Goal: Find specific page/section: Find specific page/section

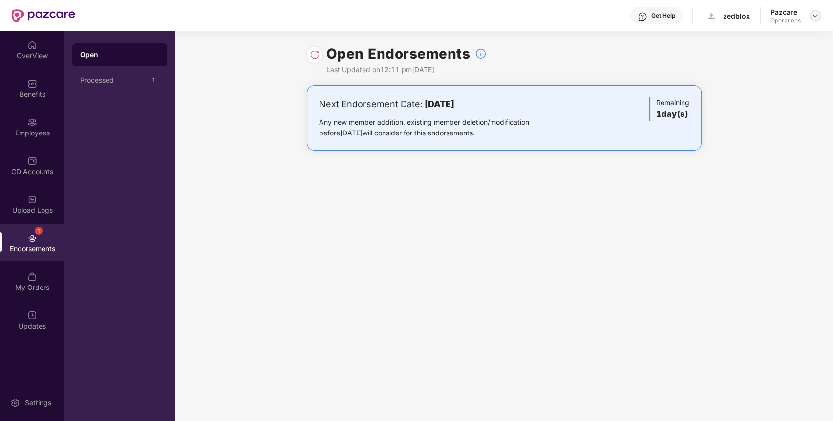
click at [817, 12] on img at bounding box center [816, 16] width 8 height 8
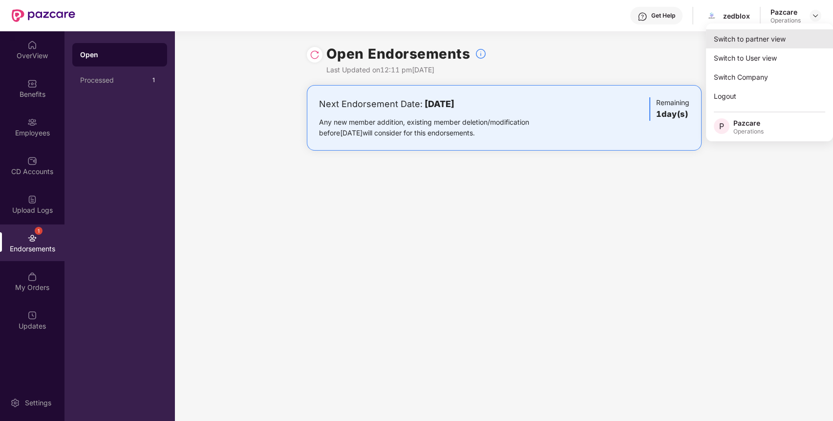
click at [724, 39] on div "Switch to partner view" at bounding box center [769, 38] width 127 height 19
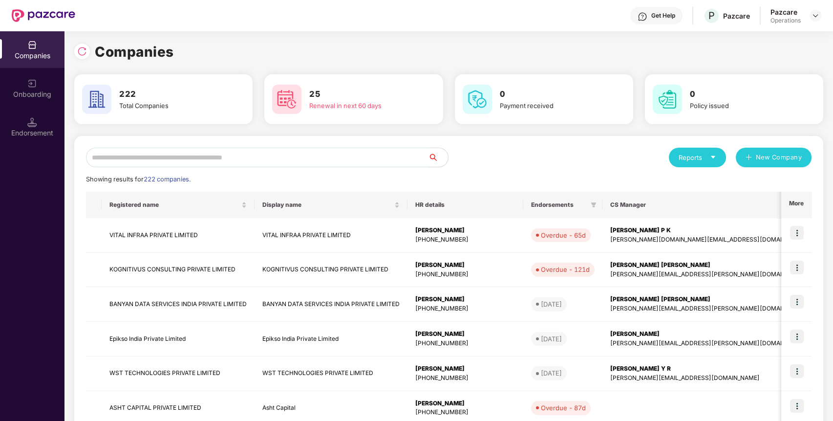
click at [260, 163] on input "text" at bounding box center [257, 158] width 343 height 20
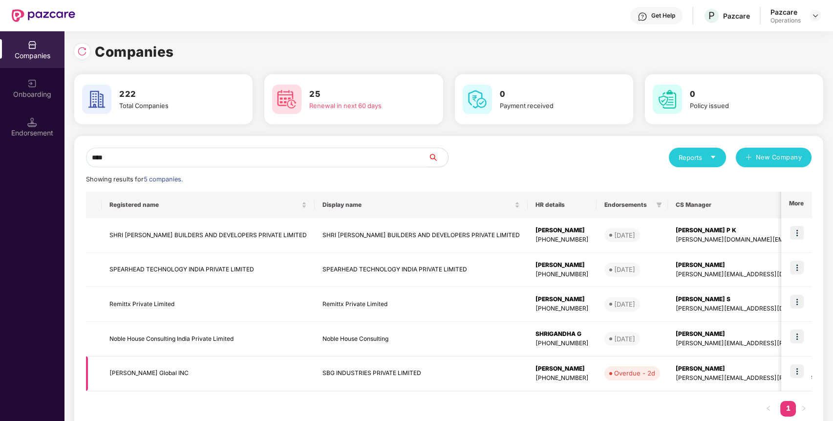
type input "****"
click at [797, 370] on img at bounding box center [797, 371] width 14 height 14
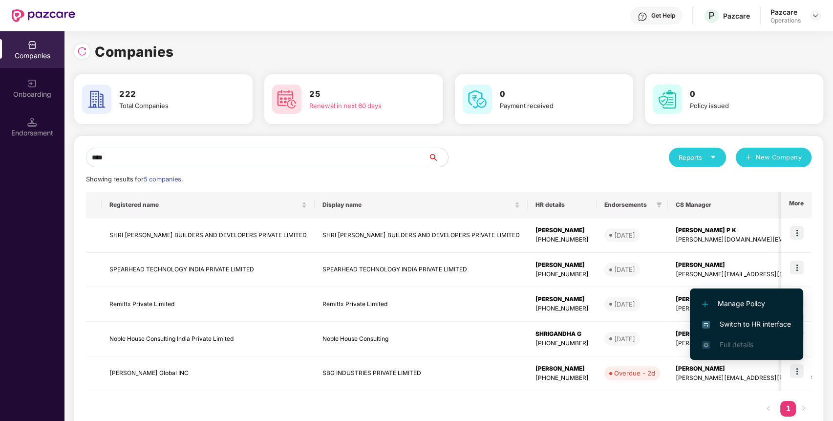
click at [753, 325] on span "Switch to HR interface" at bounding box center [746, 324] width 89 height 11
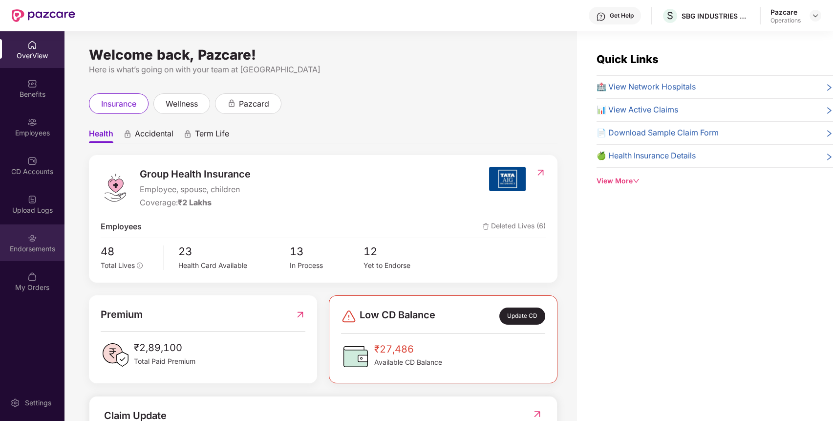
click at [17, 248] on div "Endorsements" at bounding box center [32, 249] width 64 height 10
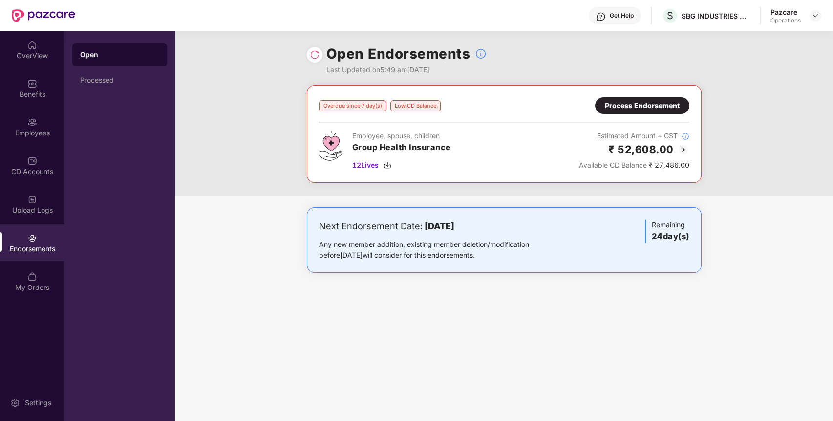
click at [685, 144] on img at bounding box center [684, 150] width 12 height 12
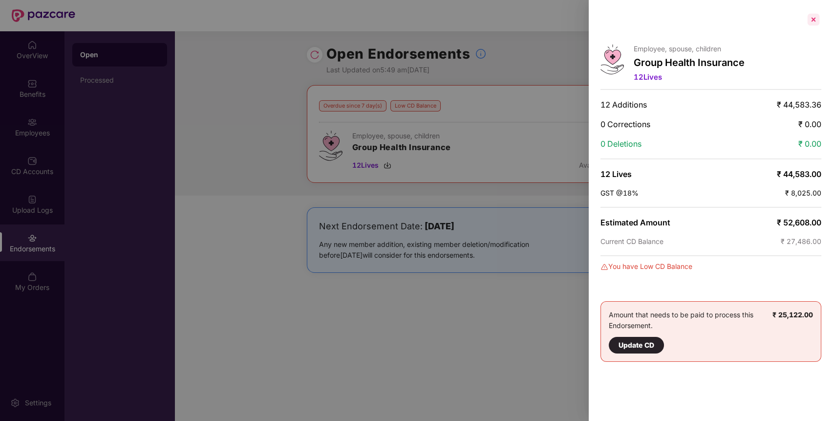
click at [813, 20] on div at bounding box center [814, 20] width 16 height 16
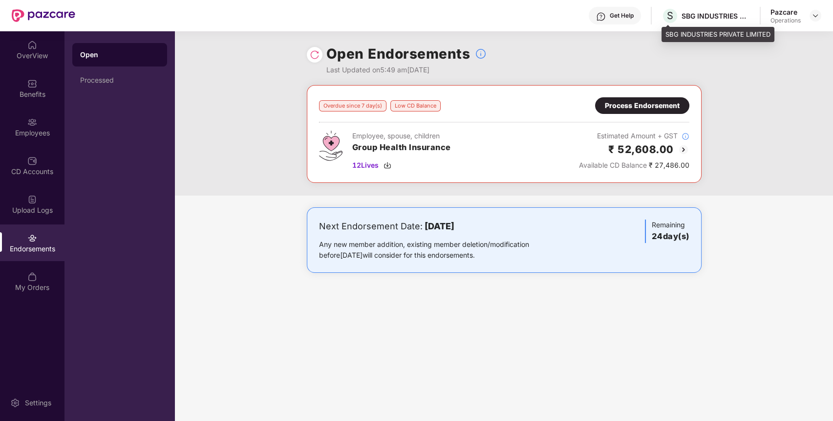
click at [696, 17] on div "SBG INDUSTRIES PRIVATE LIMITED" at bounding box center [716, 15] width 68 height 9
copy div "SBG INDUSTRIES PRIVATE LIMITED"
